Goal: Transaction & Acquisition: Book appointment/travel/reservation

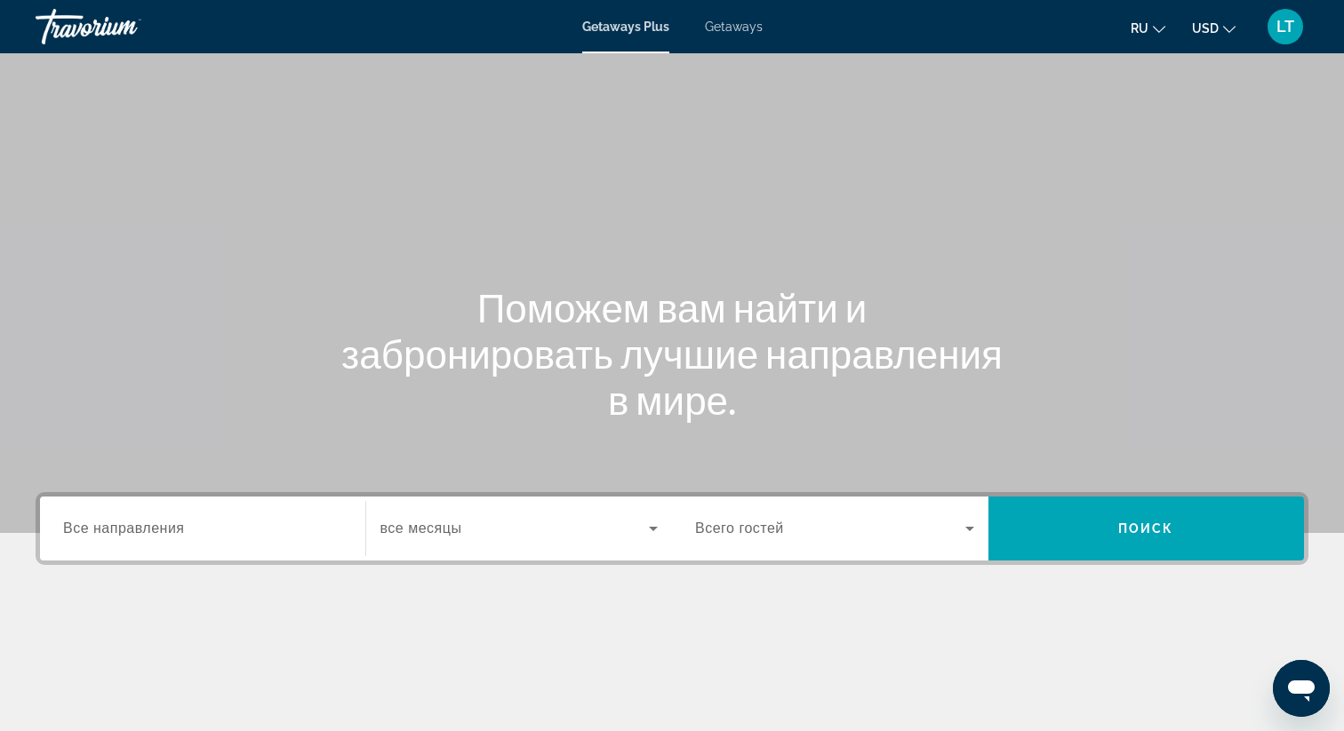
click at [717, 18] on div "Getaways Plus Getaways ru English Español Français Italiano Português русский U…" at bounding box center [672, 27] width 1344 height 46
click at [733, 28] on span "Getaways" at bounding box center [734, 27] width 58 height 14
click at [244, 531] on input "Destination Все направления" at bounding box center [202, 529] width 279 height 21
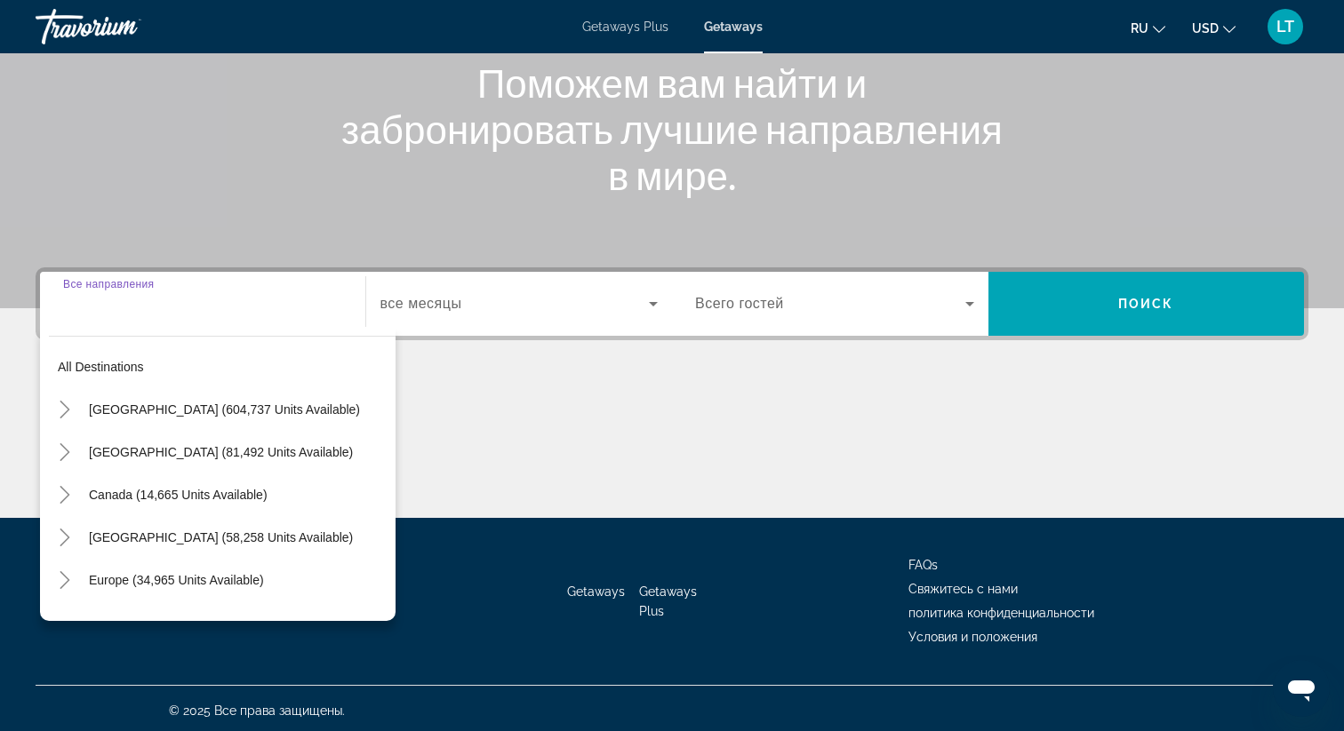
scroll to position [229, 0]
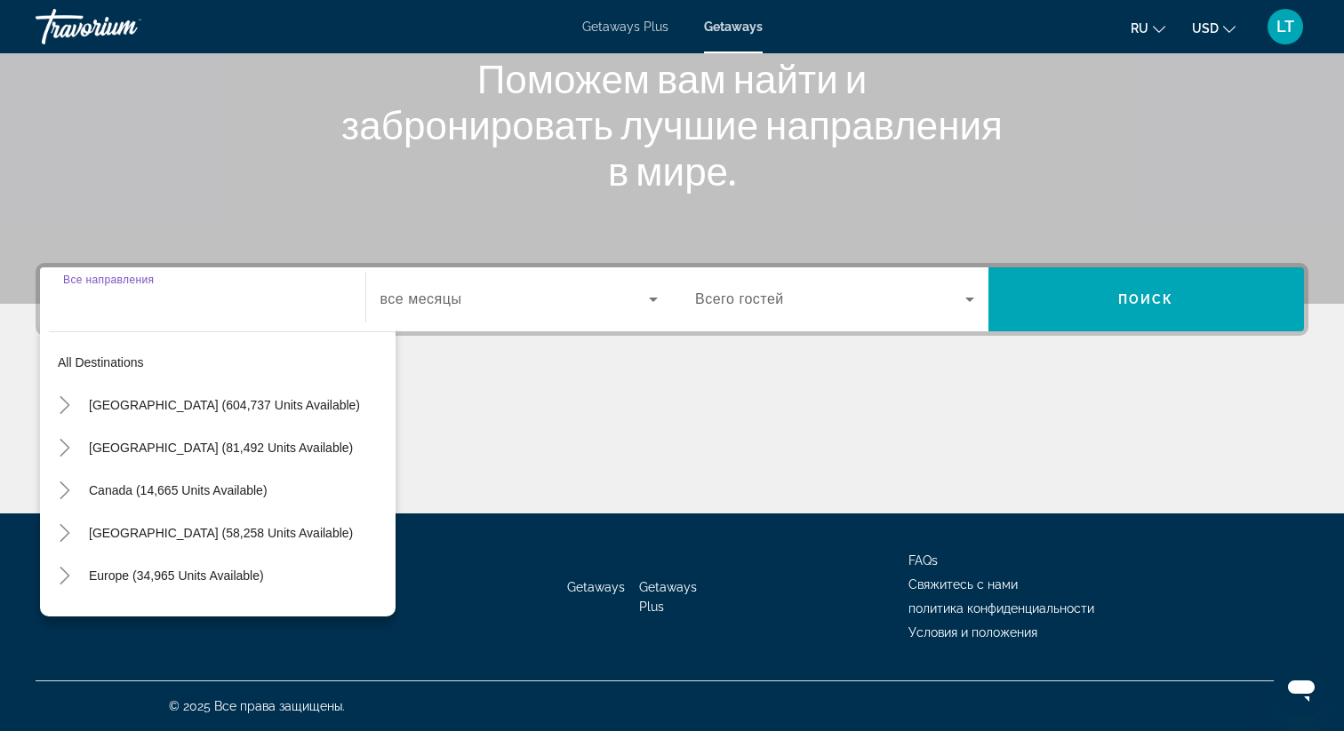
click at [288, 318] on div "Search widget" at bounding box center [202, 300] width 279 height 51
click at [246, 309] on input "Destination Все направления" at bounding box center [202, 300] width 279 height 21
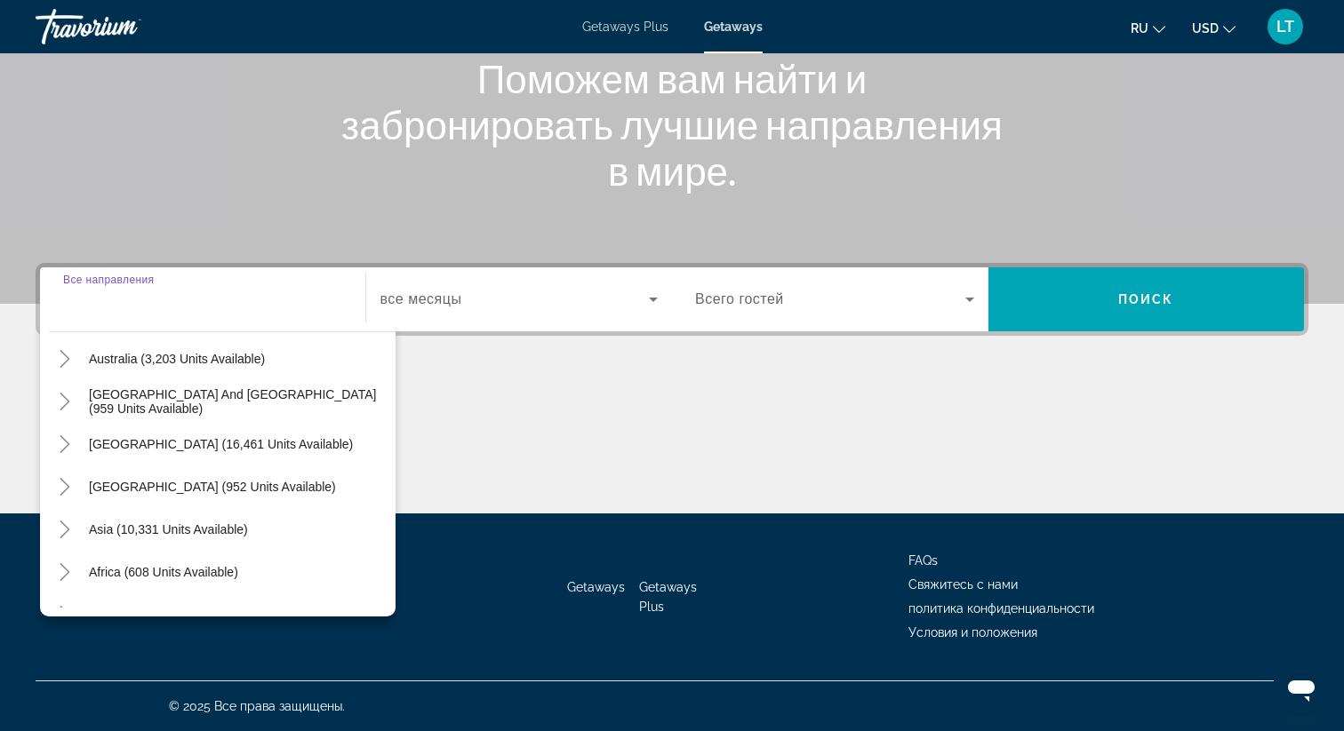
scroll to position [288, 0]
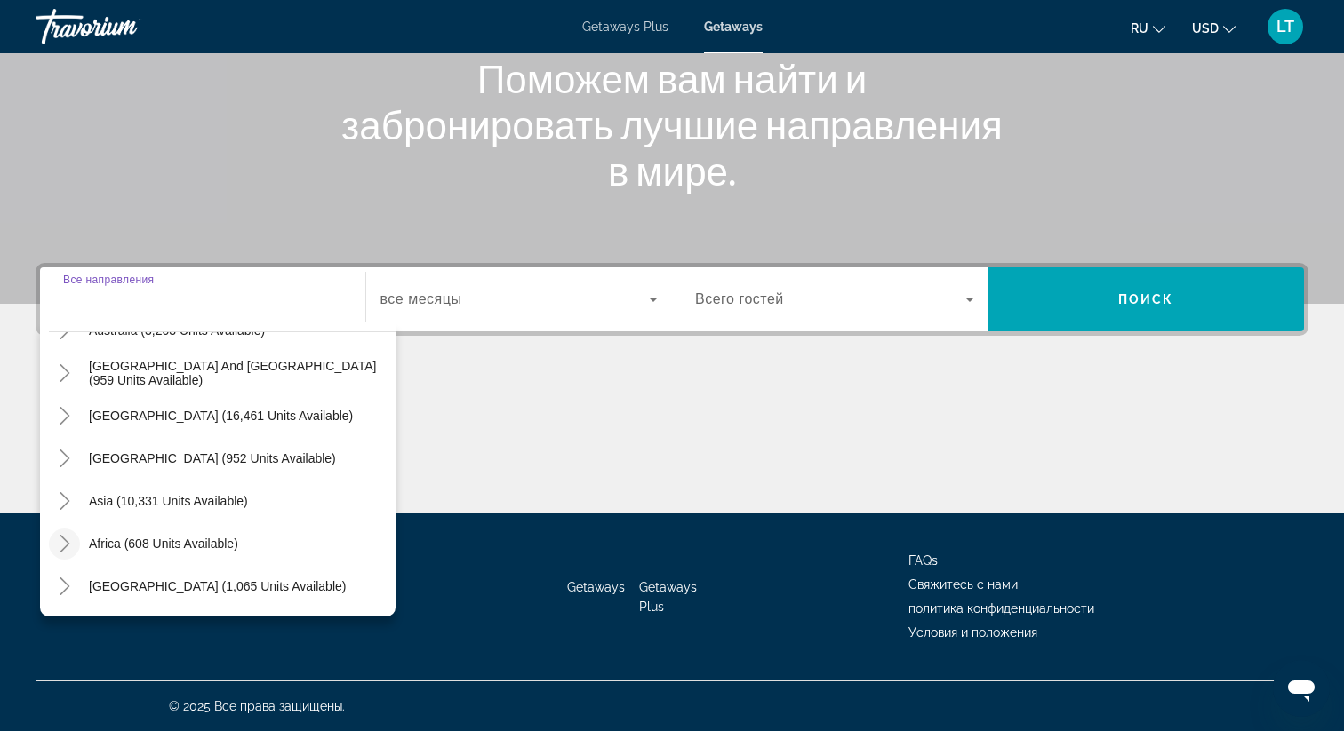
click at [68, 547] on icon "Toggle Africa (608 units available)" at bounding box center [65, 544] width 18 height 18
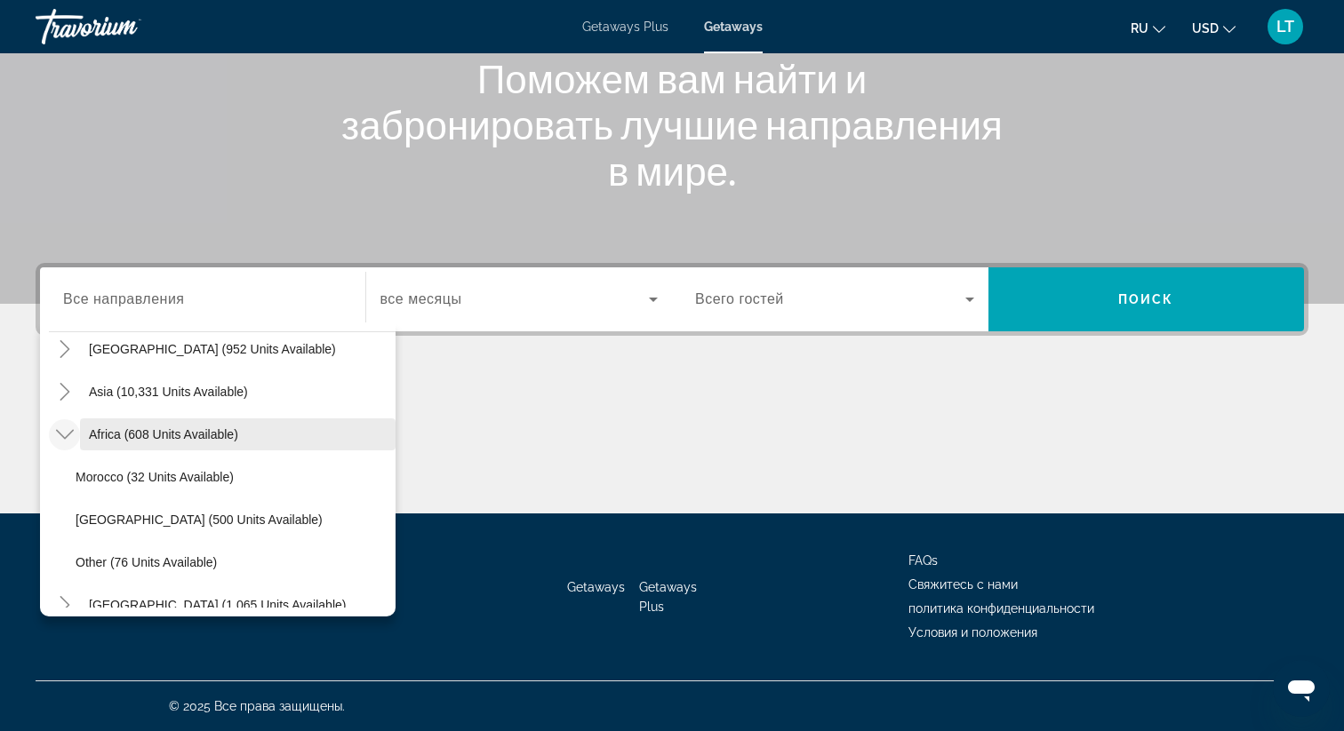
scroll to position [416, 0]
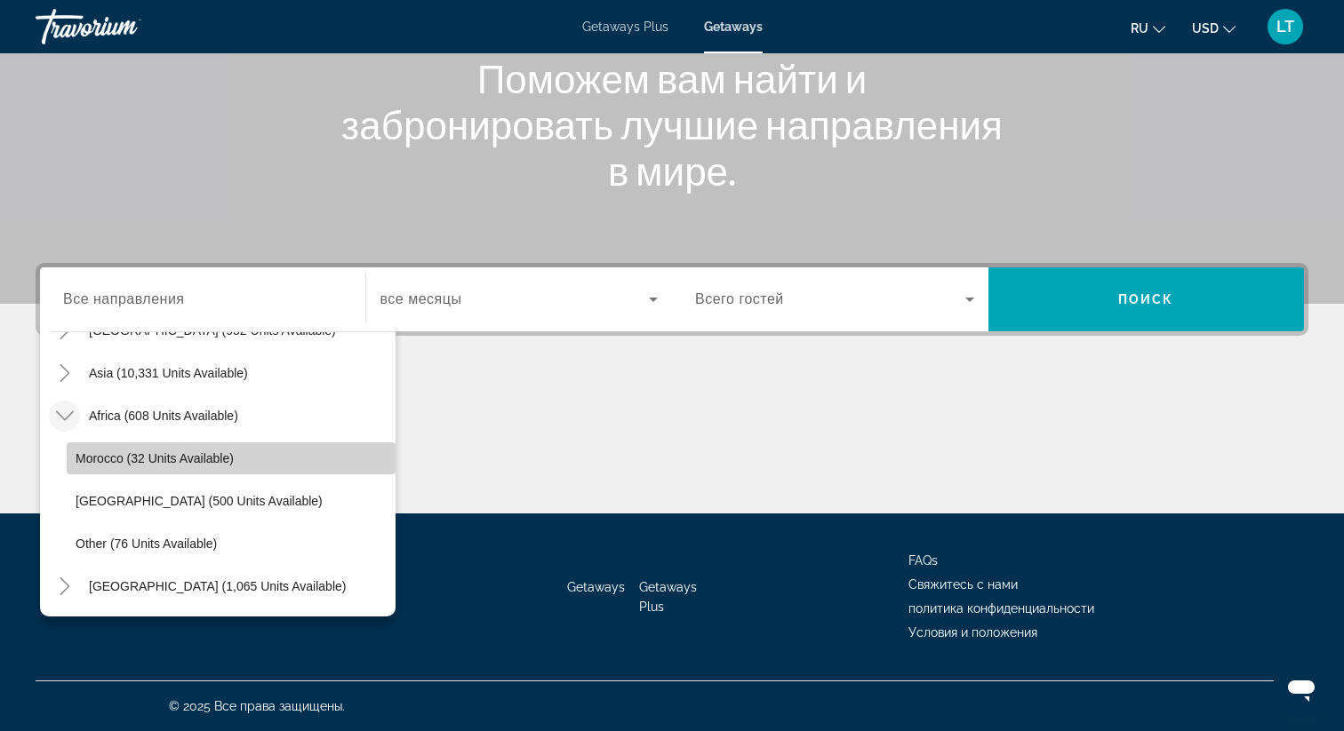
click at [129, 463] on span "Morocco (32 units available)" at bounding box center [155, 458] width 158 height 14
type input "**********"
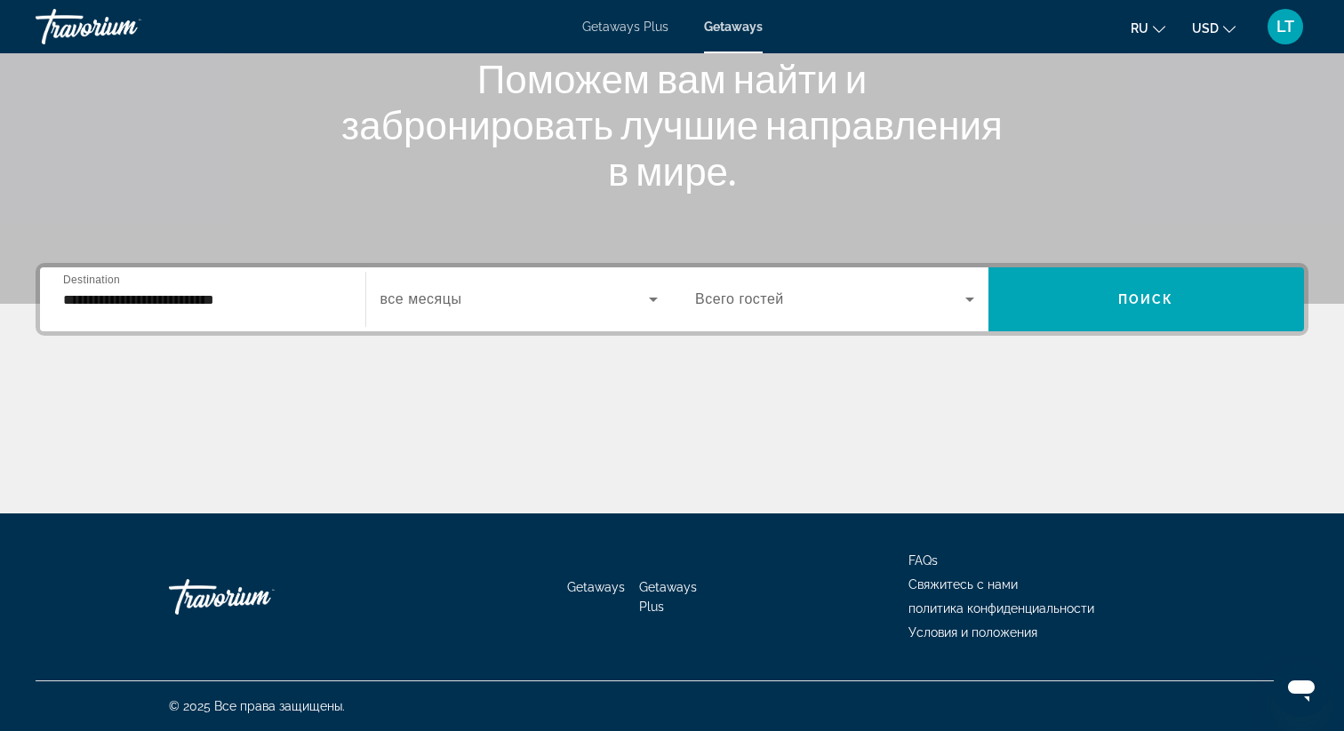
click at [410, 319] on div "Search widget" at bounding box center [519, 300] width 278 height 50
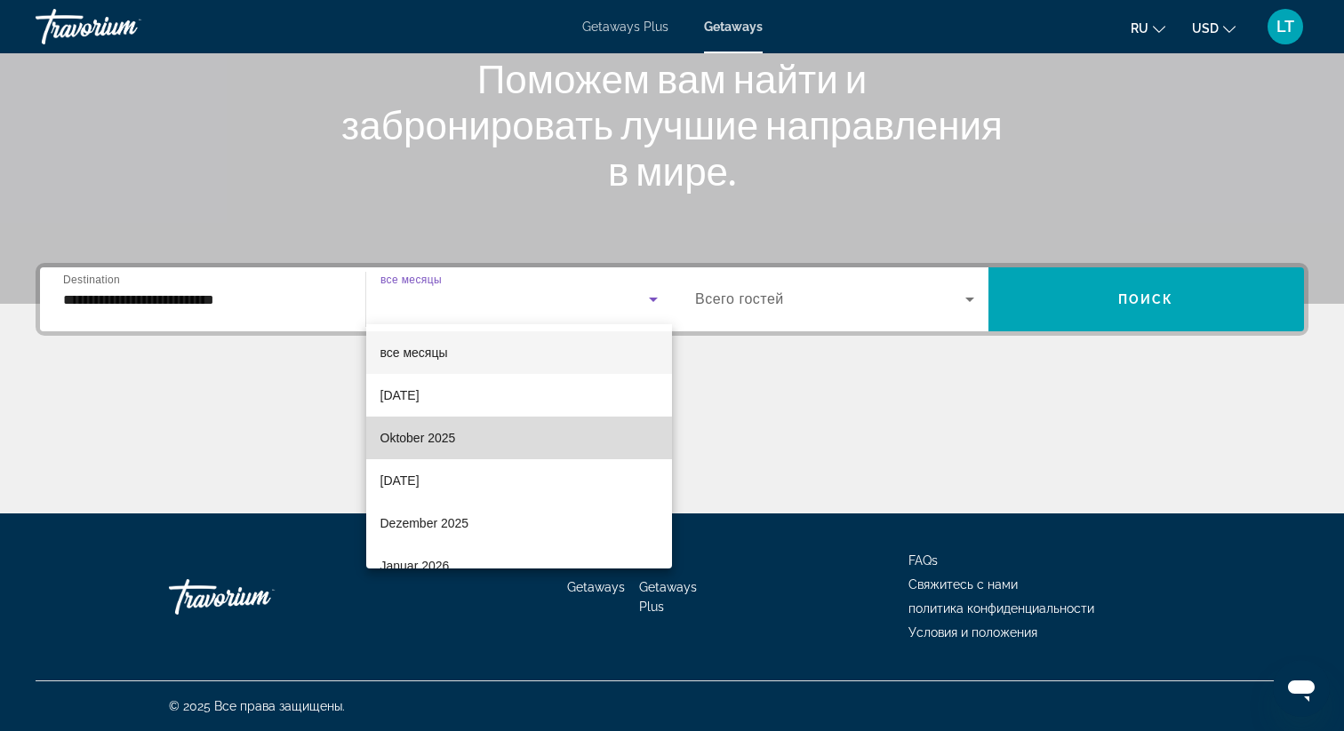
click at [439, 444] on span "Oktober 2025" at bounding box center [418, 437] width 76 height 21
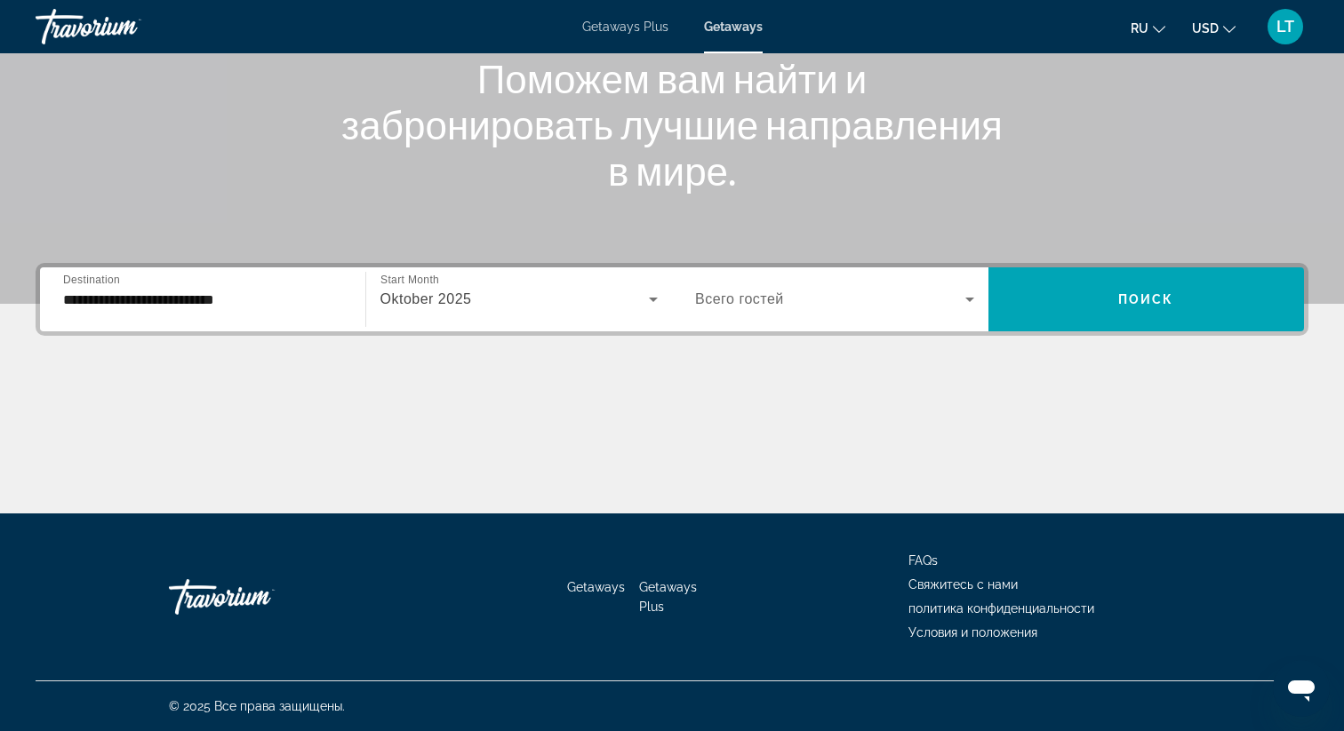
click at [734, 302] on span "Всего гостей" at bounding box center [739, 298] width 89 height 15
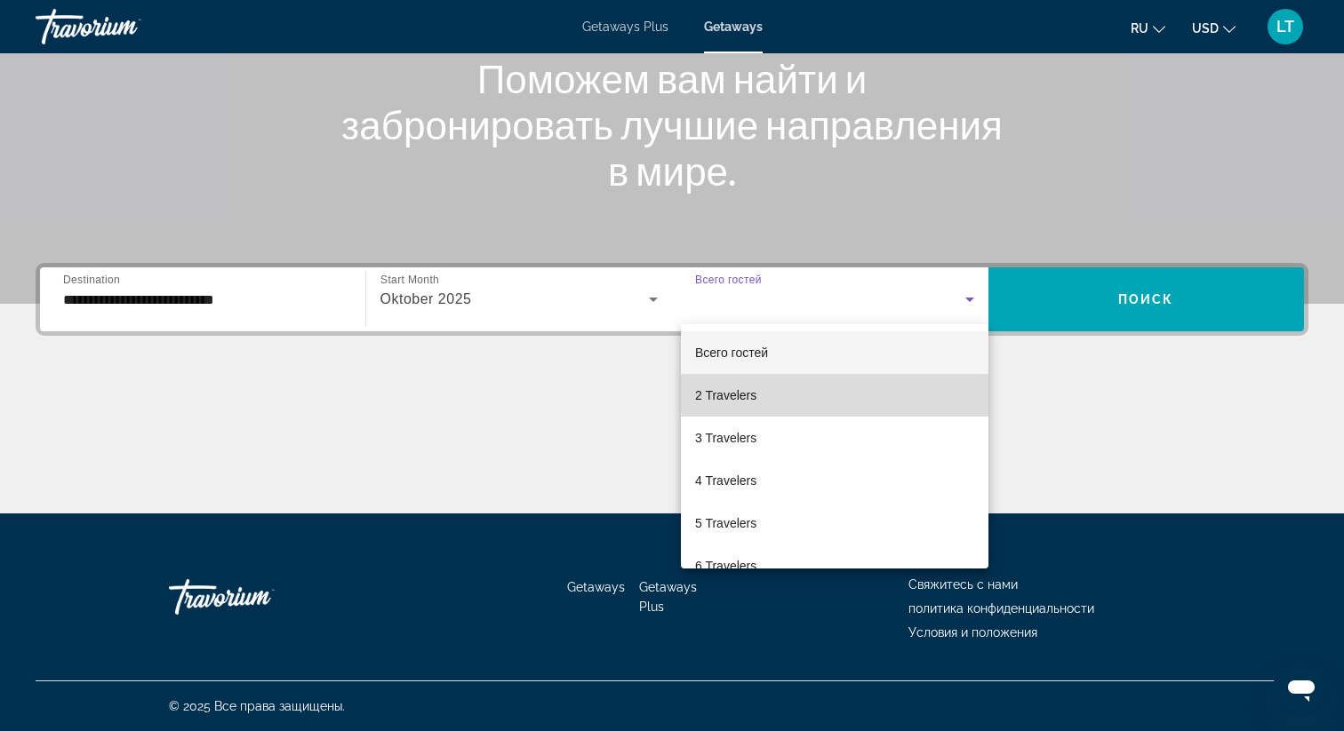
click at [747, 407] on mat-option "2 Travelers" at bounding box center [834, 395] width 307 height 43
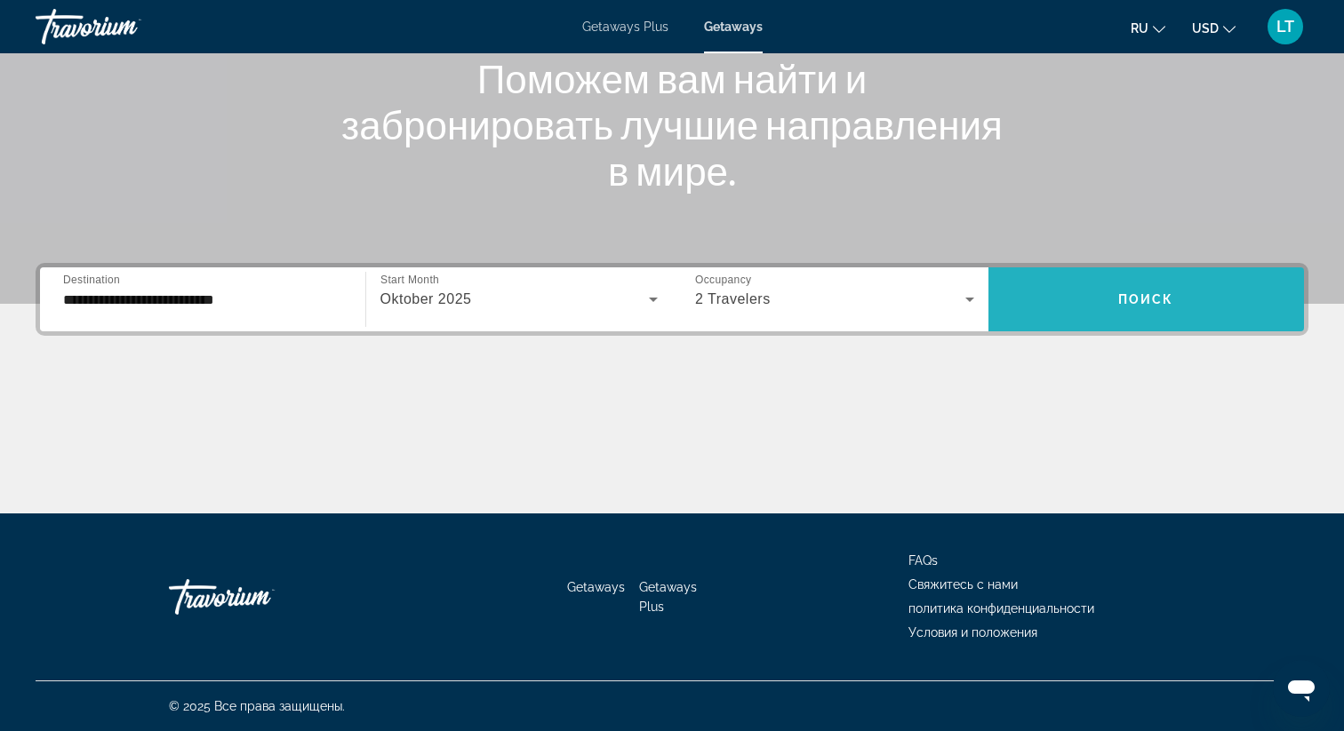
click at [1074, 323] on span "Search widget" at bounding box center [1146, 299] width 316 height 64
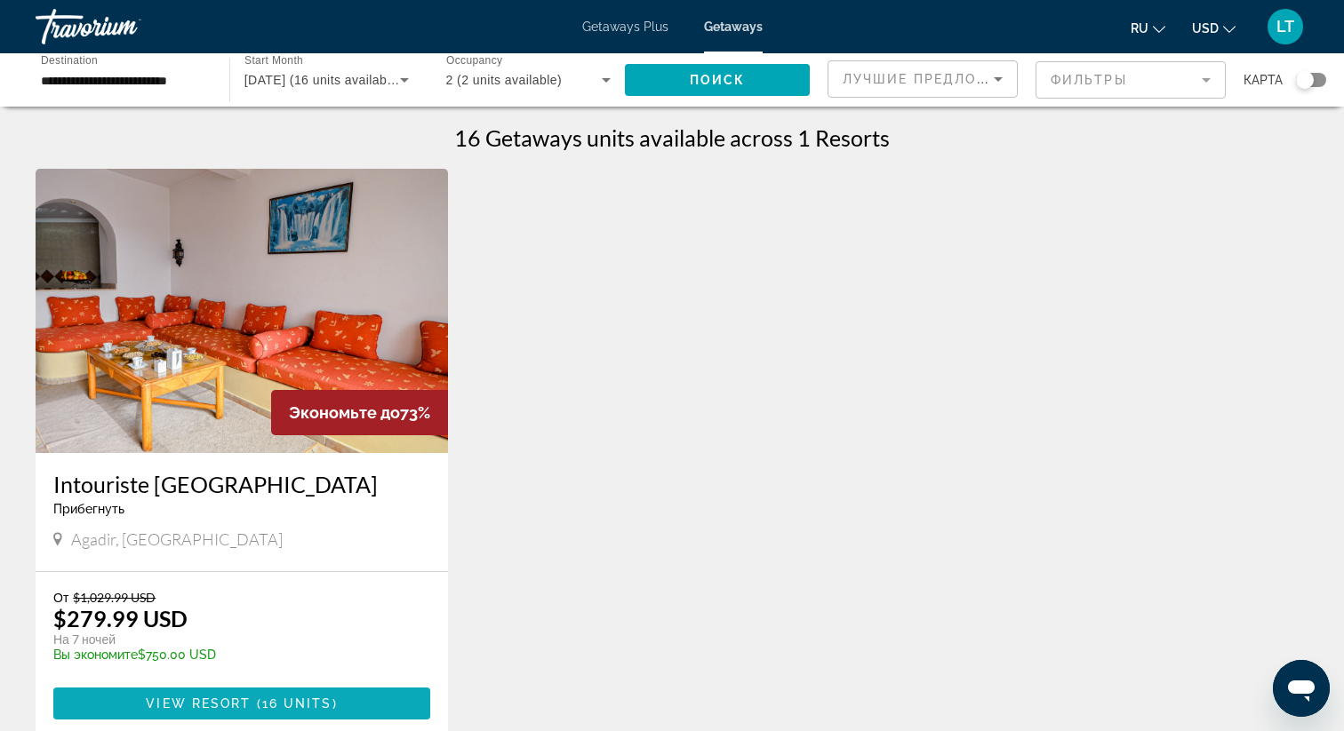
click at [264, 701] on span "16 units" at bounding box center [297, 704] width 70 height 14
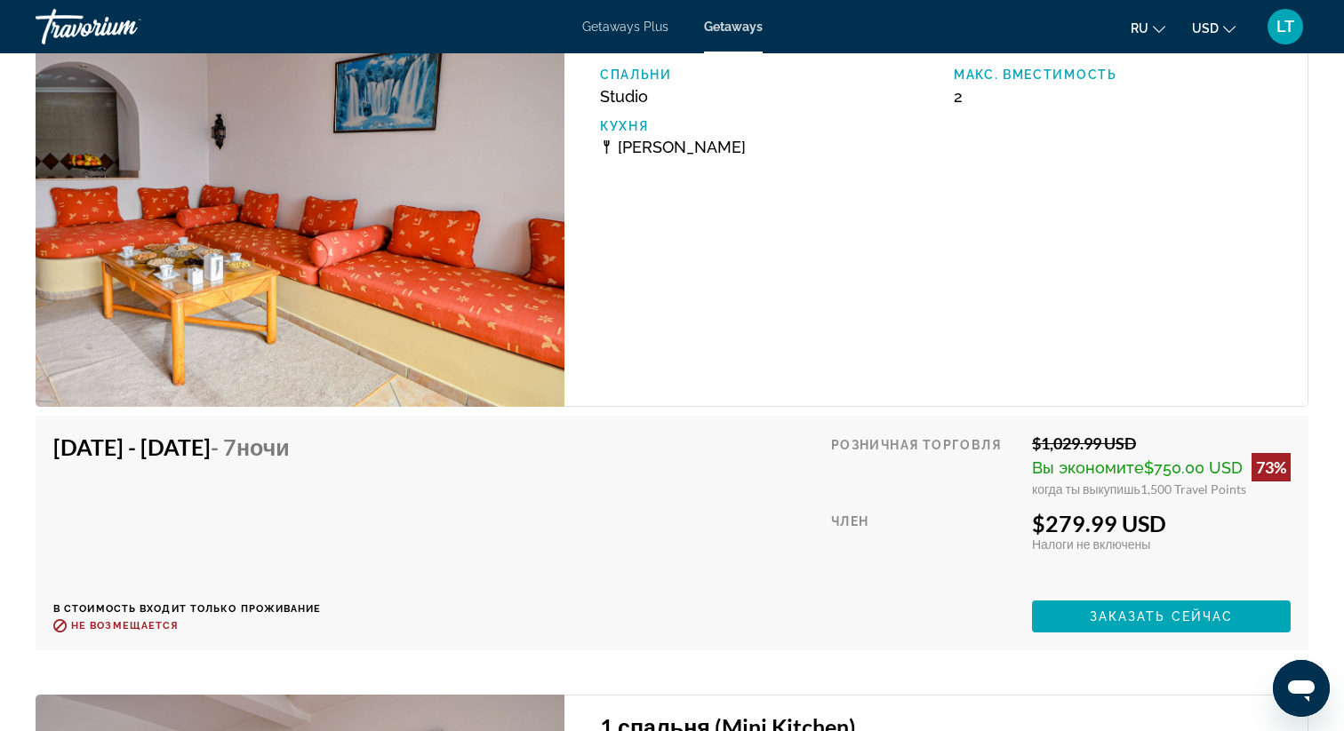
scroll to position [2672, 0]
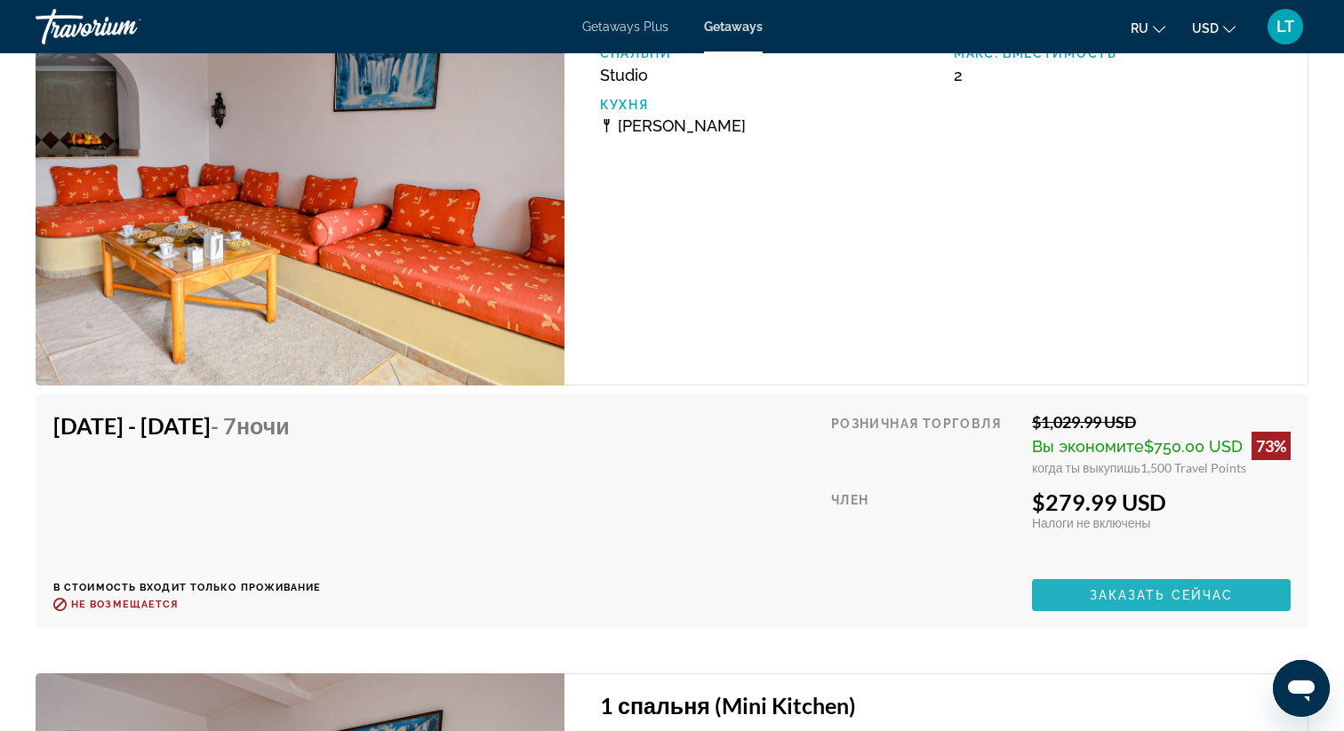
click at [1154, 593] on span "Заказать сейчас" at bounding box center [1162, 595] width 144 height 14
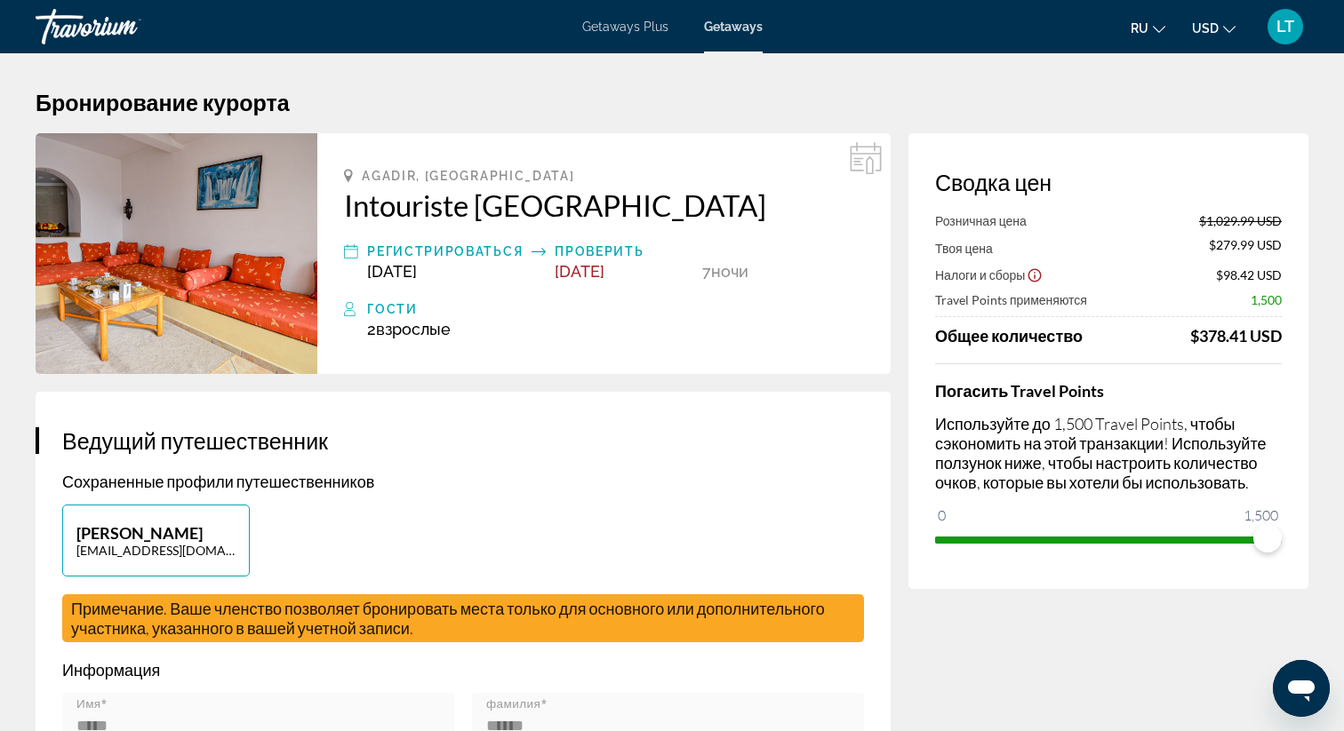
click at [586, 251] on div "Проверить" at bounding box center [624, 251] width 139 height 21
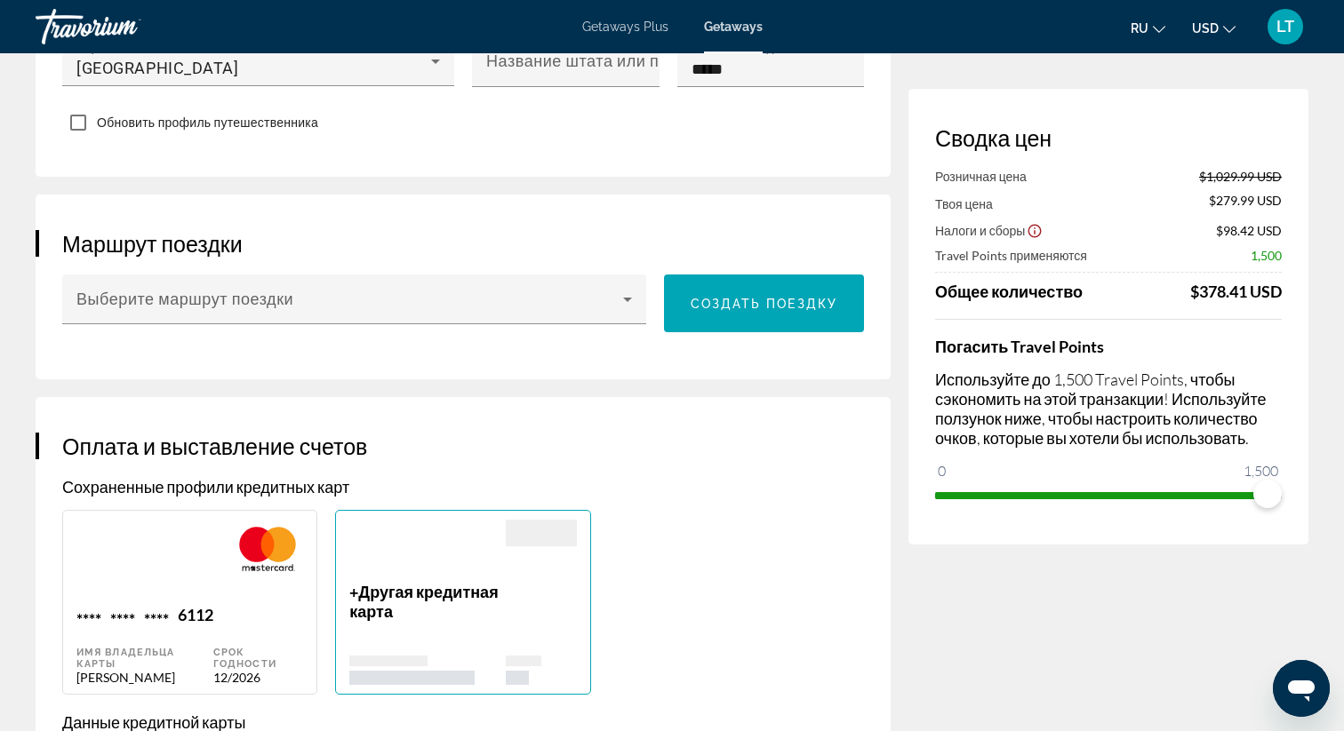
scroll to position [898, 0]
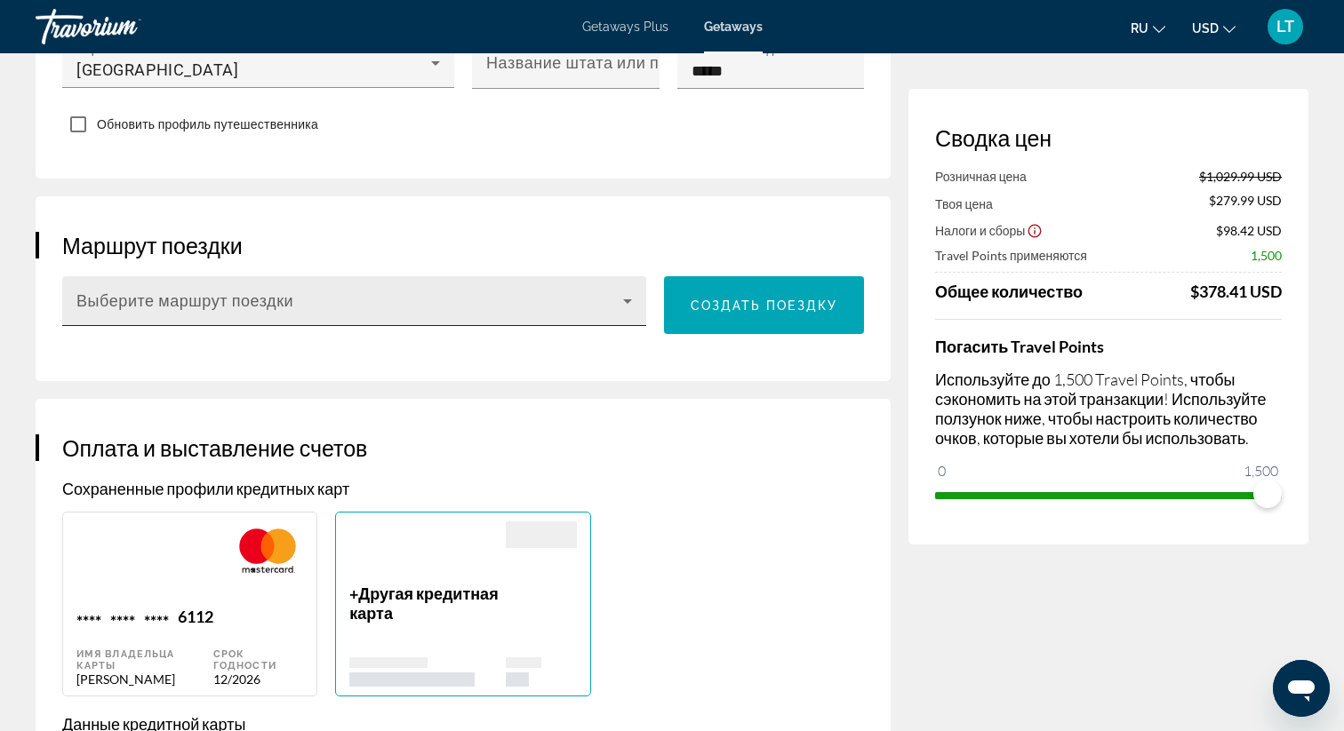
click at [571, 288] on div "Выберите маршрут поездки" at bounding box center [353, 301] width 555 height 50
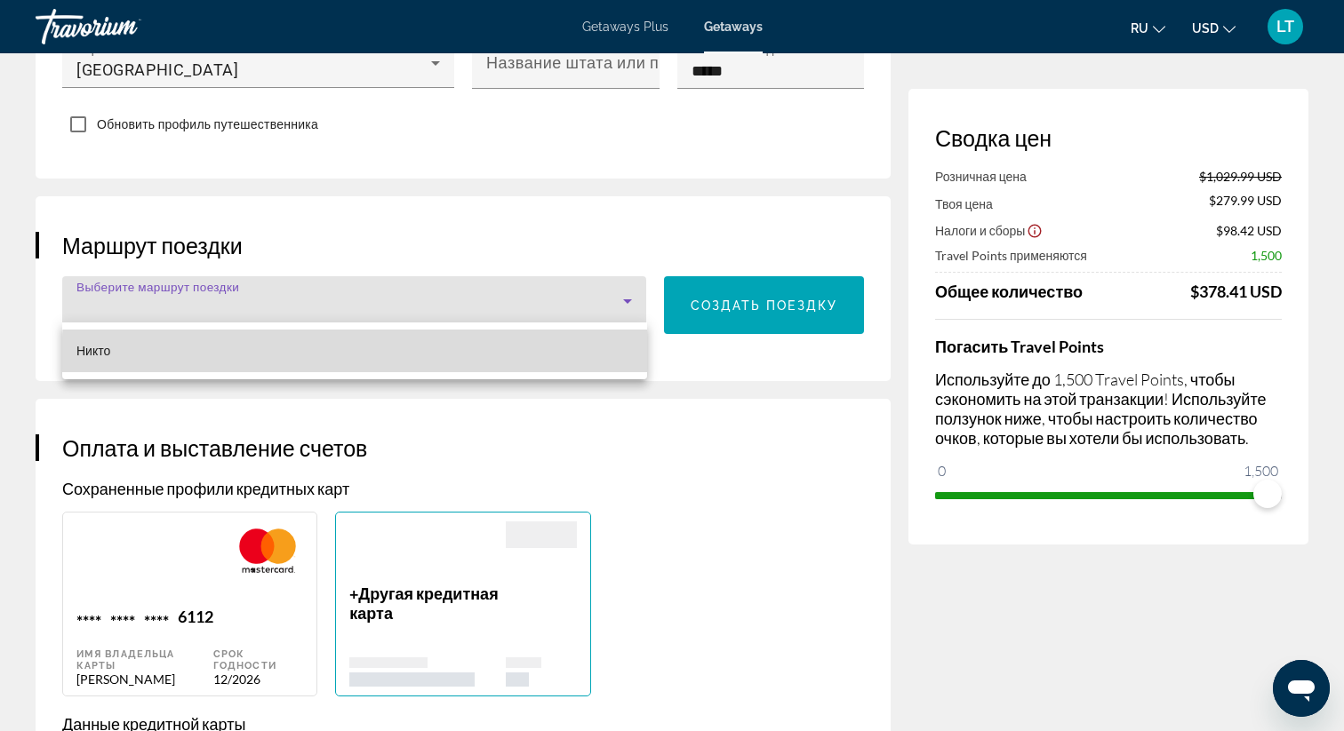
click at [519, 363] on mat-option "Никто" at bounding box center [354, 351] width 585 height 43
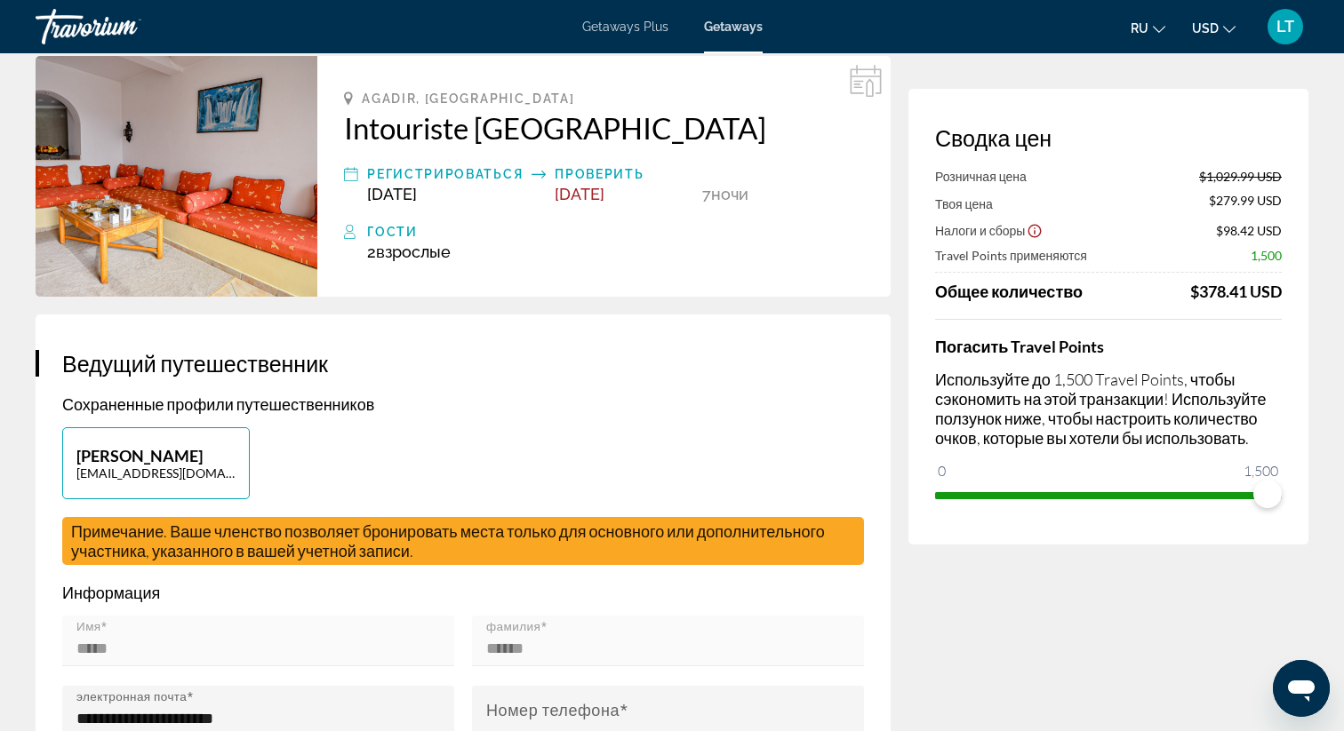
scroll to position [0, 0]
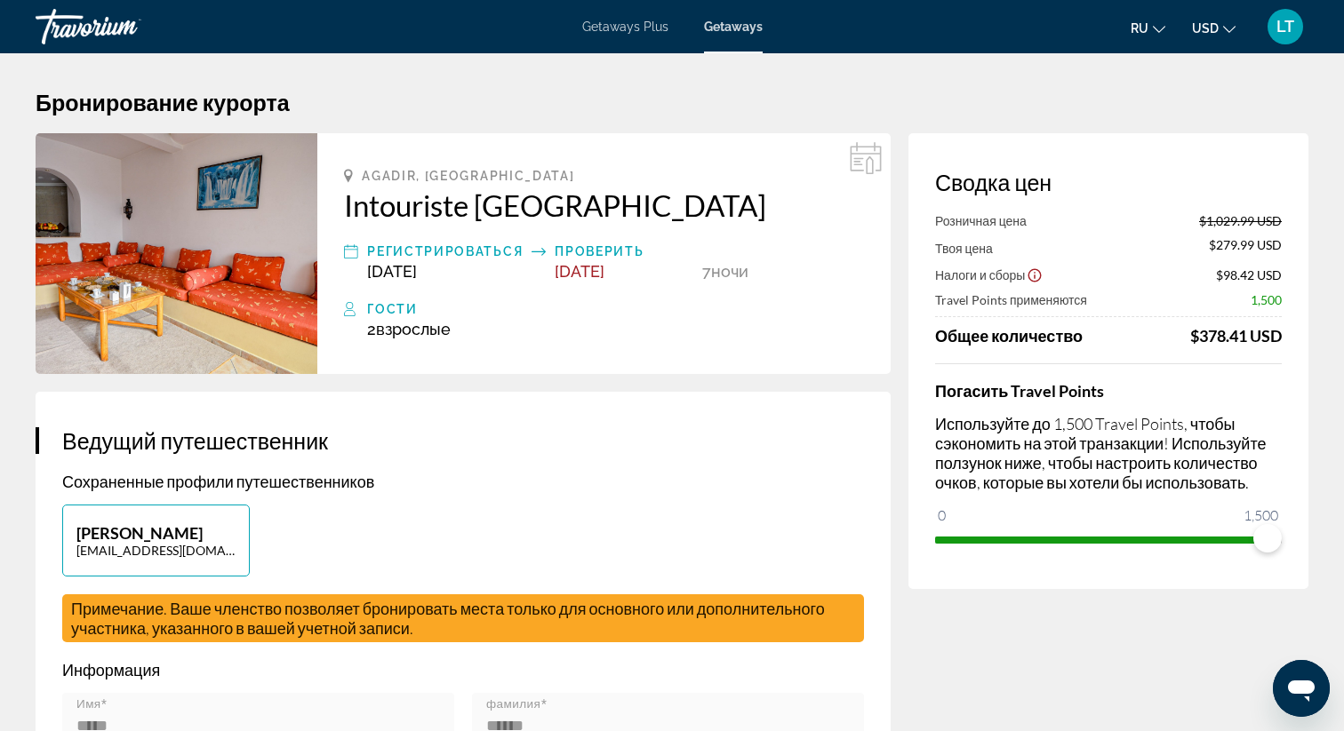
click at [1036, 278] on icon "Show Taxes and Fees disclaimer" at bounding box center [1034, 275] width 16 height 16
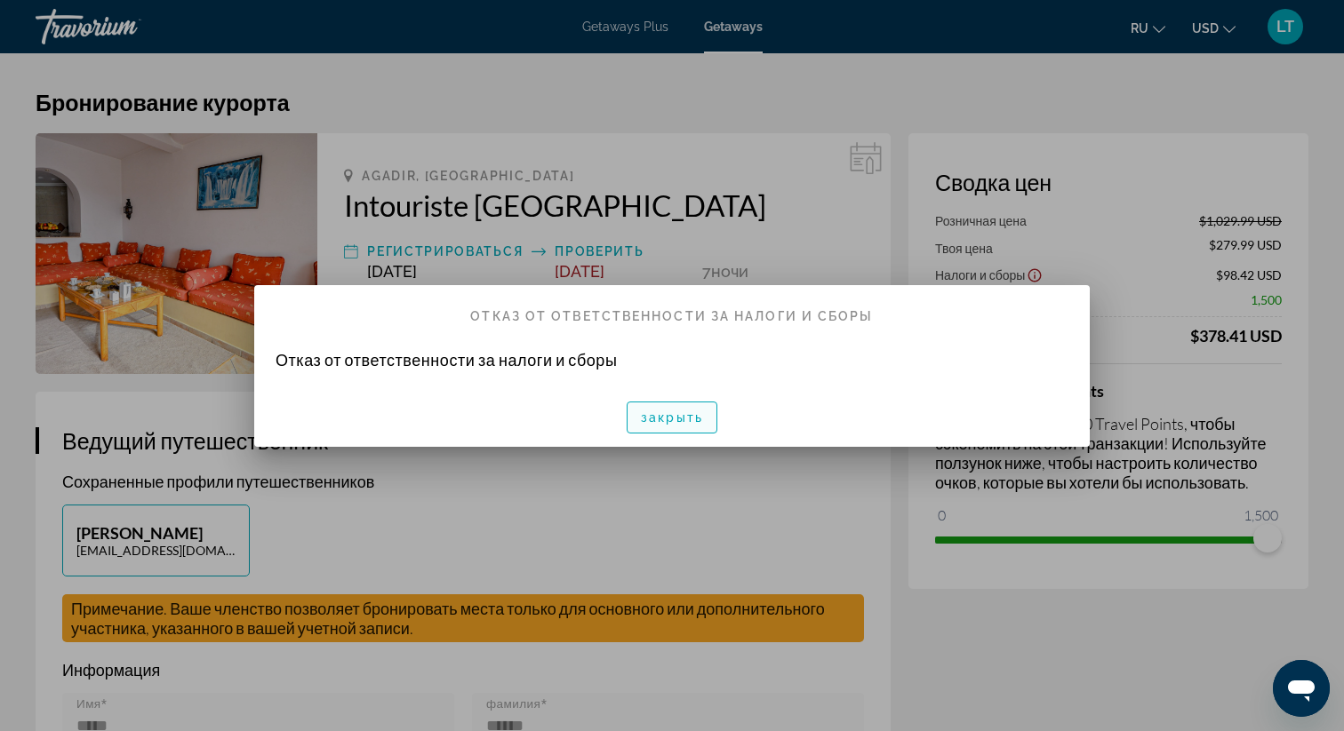
click at [676, 416] on span "закрыть" at bounding box center [672, 418] width 62 height 14
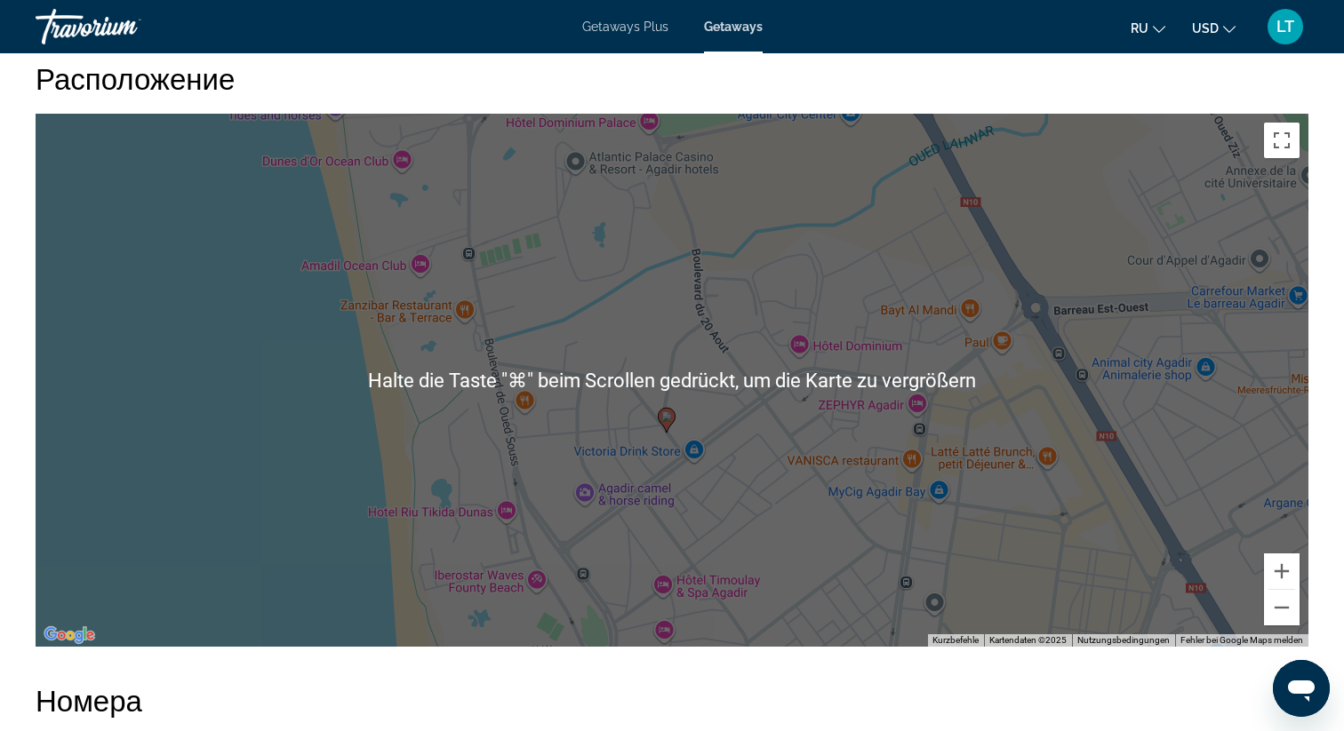
scroll to position [1794, 0]
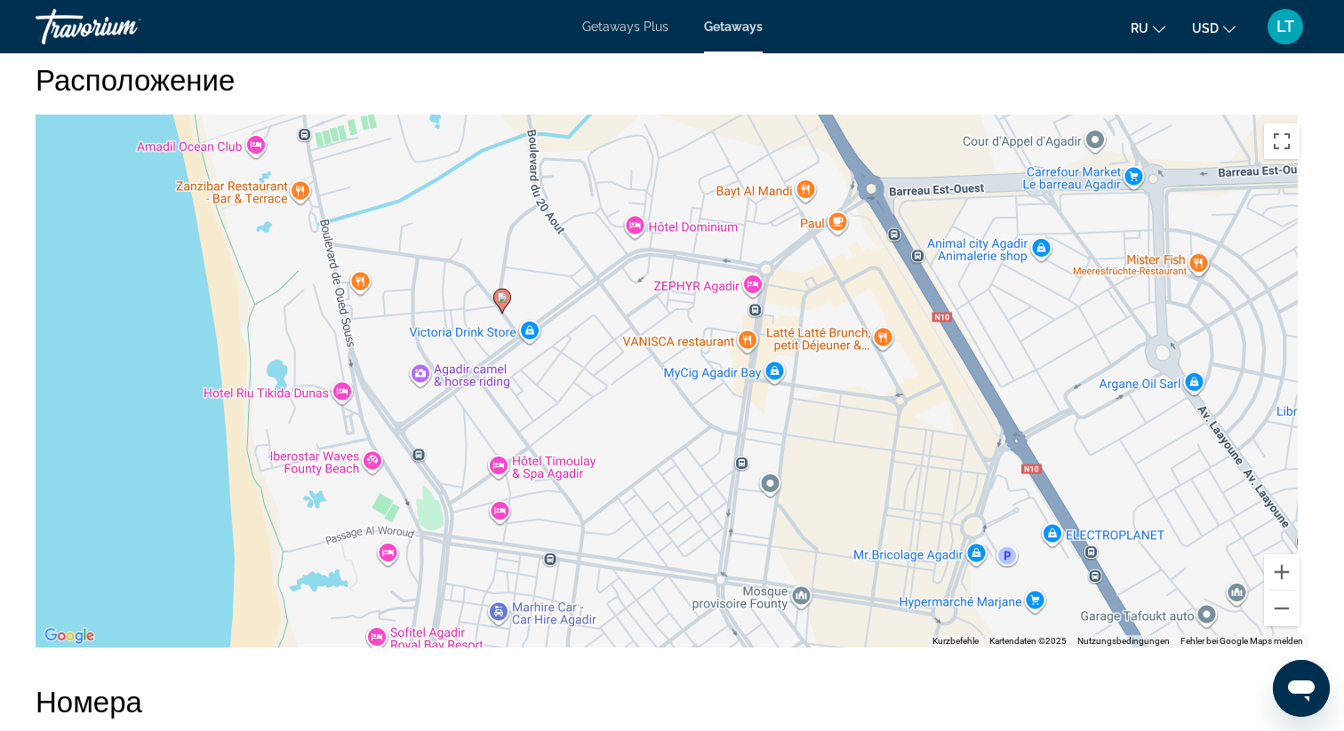
drag, startPoint x: 938, startPoint y: 423, endPoint x: 772, endPoint y: 303, distance: 205.0
click at [772, 303] on div "Um den Modus zum Ziehen mit der Tastatur zu aktivieren, drückst du Alt + Eingab…" at bounding box center [672, 381] width 1273 height 533
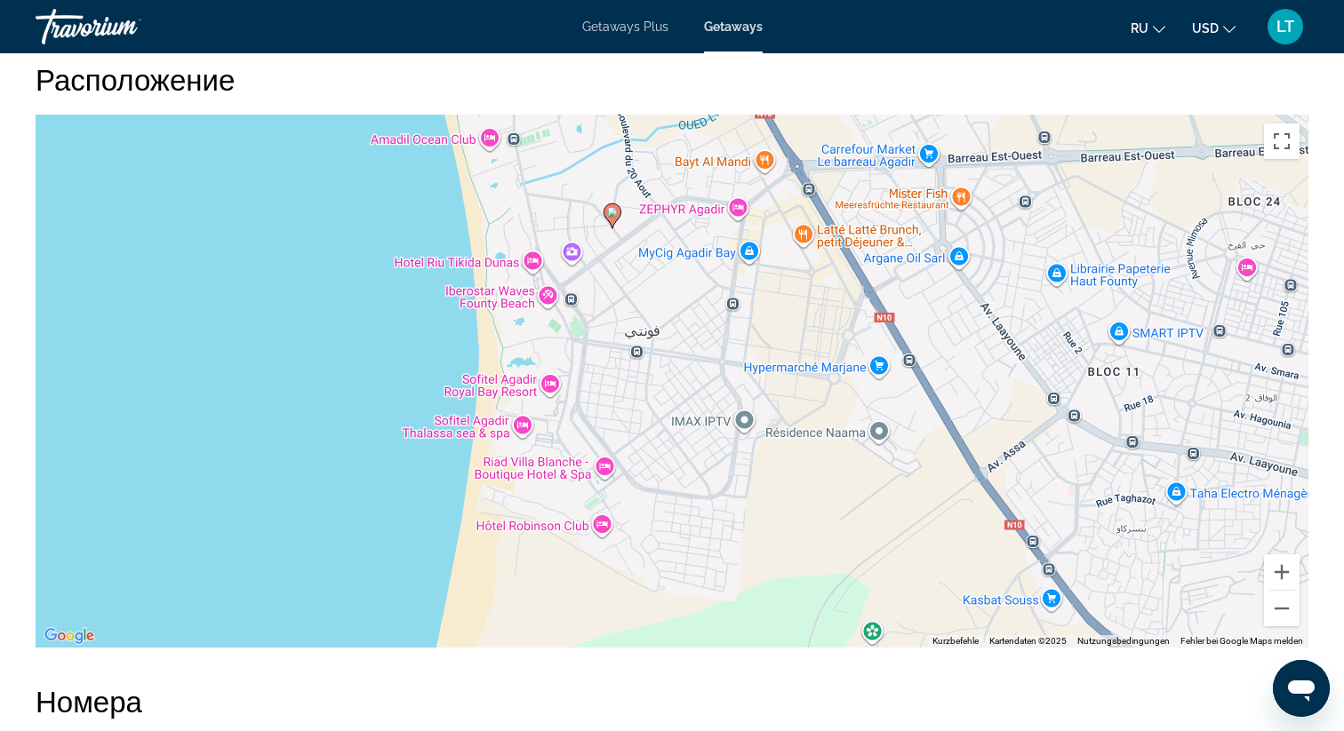
drag, startPoint x: 801, startPoint y: 499, endPoint x: 792, endPoint y: 408, distance: 92.0
click at [792, 408] on div "Um den Modus zum Ziehen mit der Tastatur zu aktivieren, drückst du Alt + Eingab…" at bounding box center [672, 381] width 1273 height 533
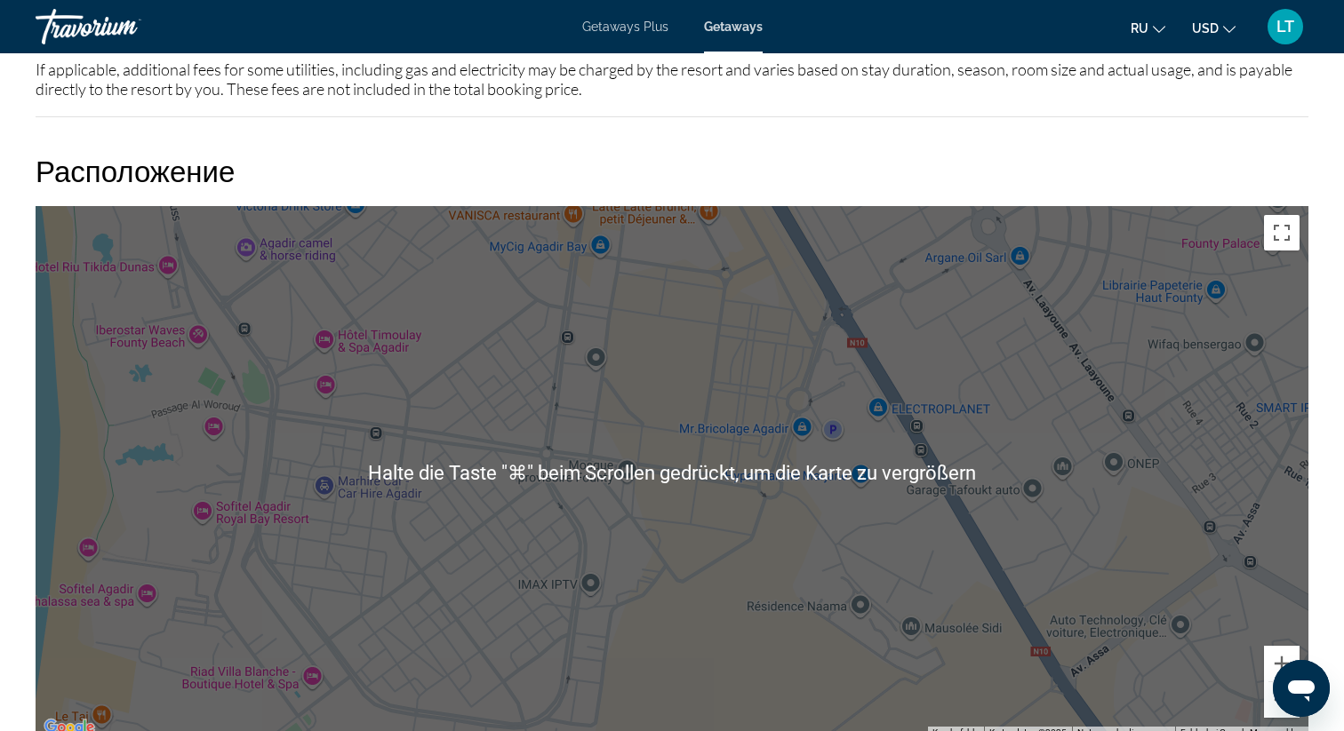
scroll to position [1699, 0]
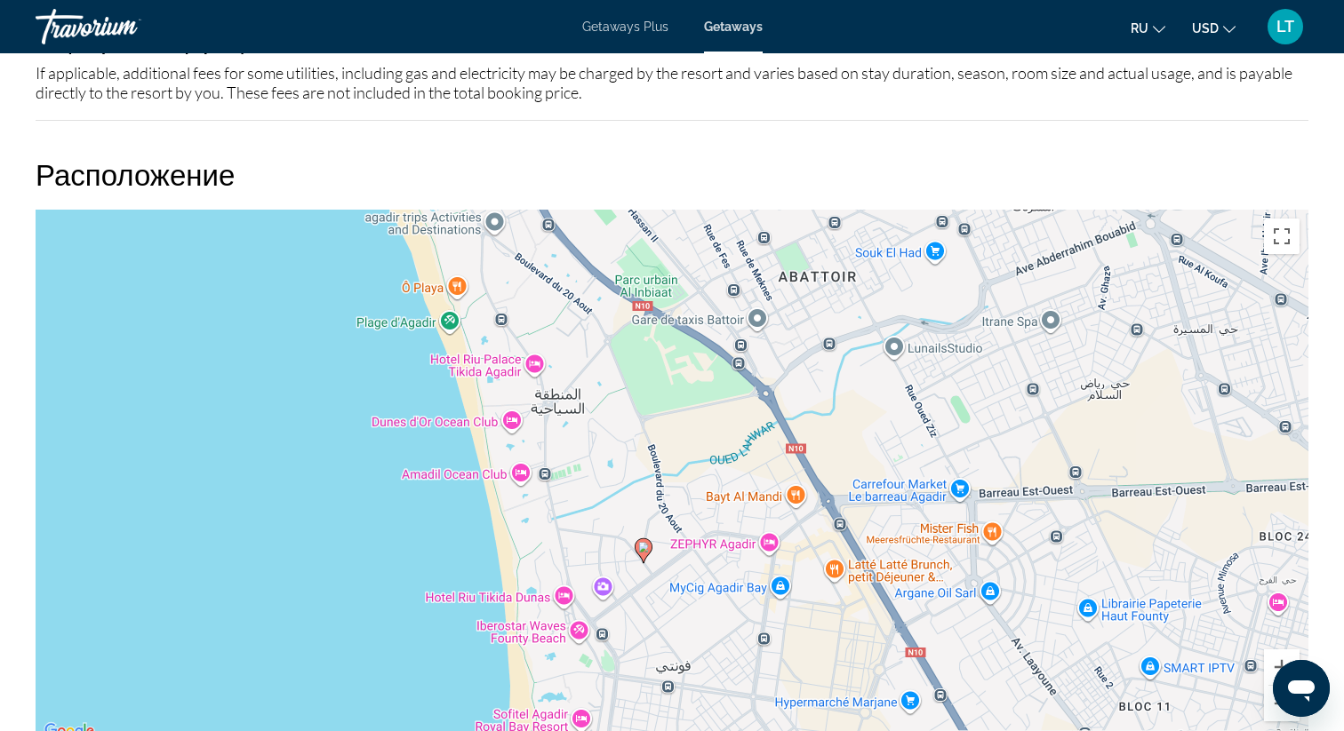
drag, startPoint x: 945, startPoint y: 356, endPoint x: 976, endPoint y: 646, distance: 291.4
click at [976, 646] on div "Um den Modus zum Ziehen mit der Tastatur zu aktivieren, drückst du Alt + Eingab…" at bounding box center [672, 476] width 1273 height 533
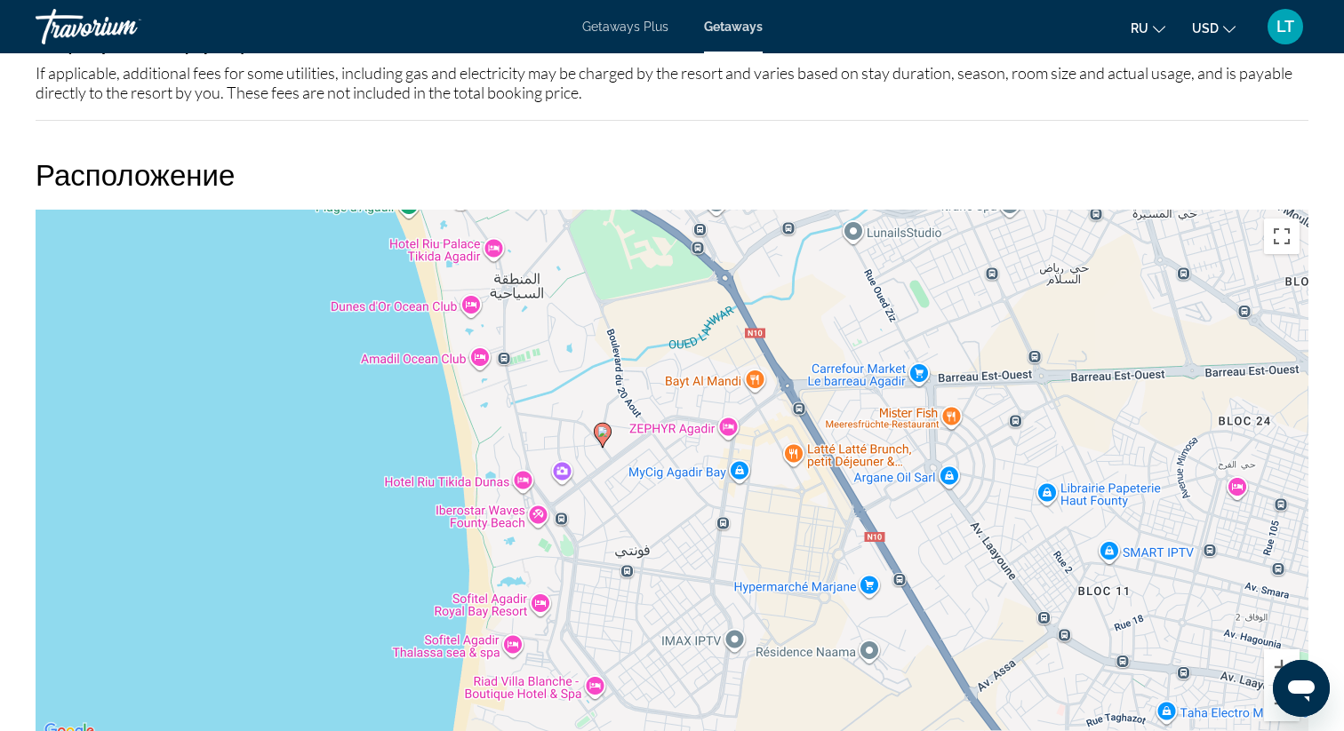
drag, startPoint x: 718, startPoint y: 578, endPoint x: 692, endPoint y: 483, distance: 98.5
click at [691, 483] on div "Um den Modus zum Ziehen mit der Tastatur zu aktivieren, drückst du Alt + Eingab…" at bounding box center [672, 476] width 1273 height 533
